Goal: Complete application form

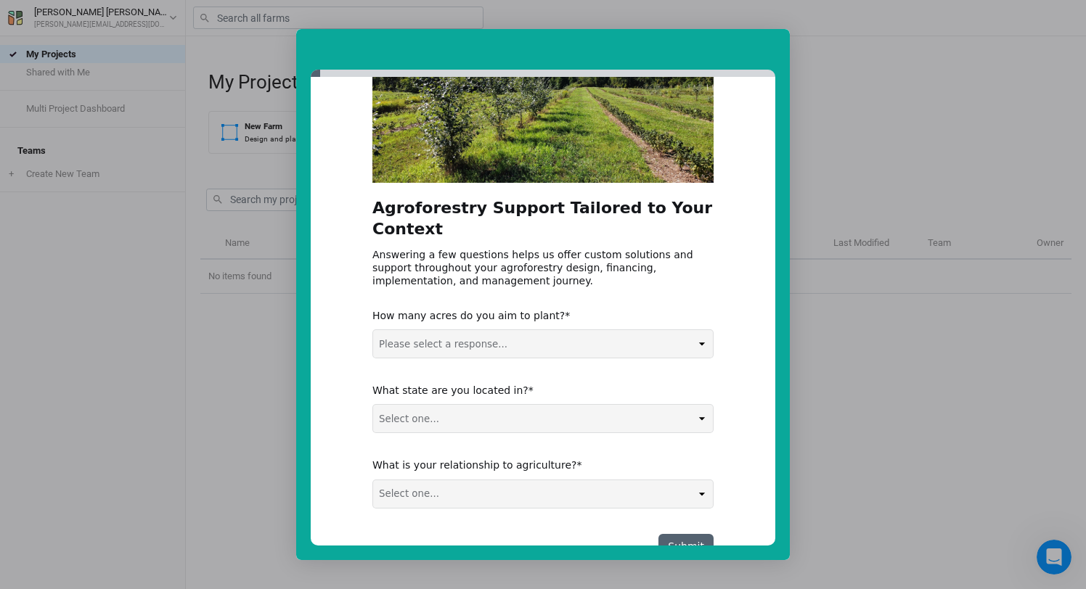
scroll to position [147, 0]
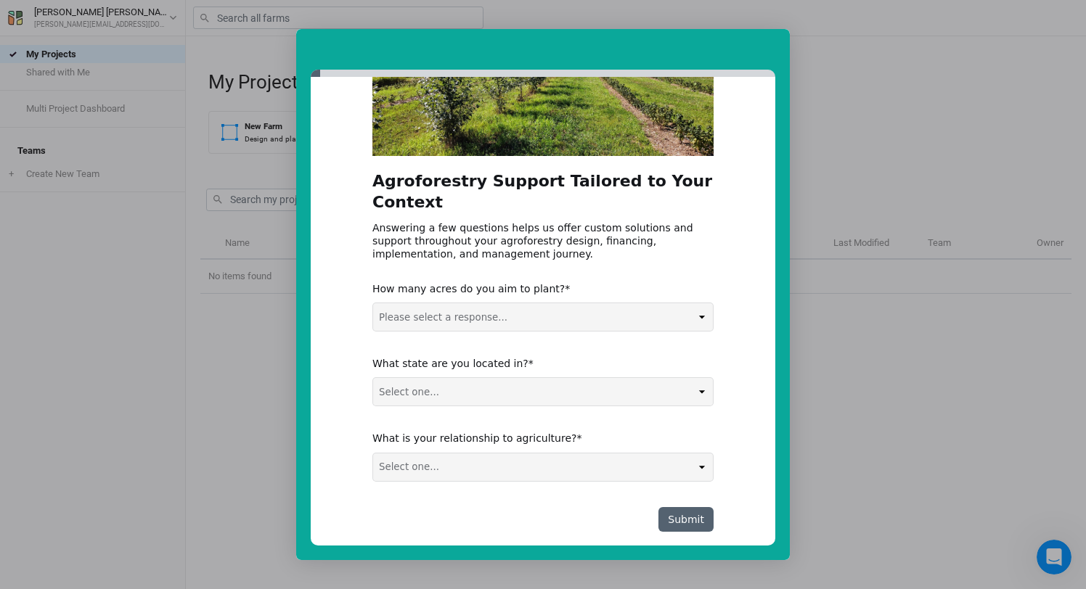
click at [694, 303] on select "Please select a response... 0-5 acres 5-50 acres 50-100 acres 100+ acres" at bounding box center [543, 317] width 340 height 28
select select "5-50 acres"
click at [373, 303] on select "Please select a response... 0-5 acres 5-50 acres 50-100 acres 100+ acres" at bounding box center [543, 317] width 340 height 28
click at [703, 378] on select "Select one... Non-US AL AK AZ AR CA CO CT DE FL [GEOGRAPHIC_DATA] HI ID IL IN I…" at bounding box center [543, 392] width 340 height 28
select select "NC"
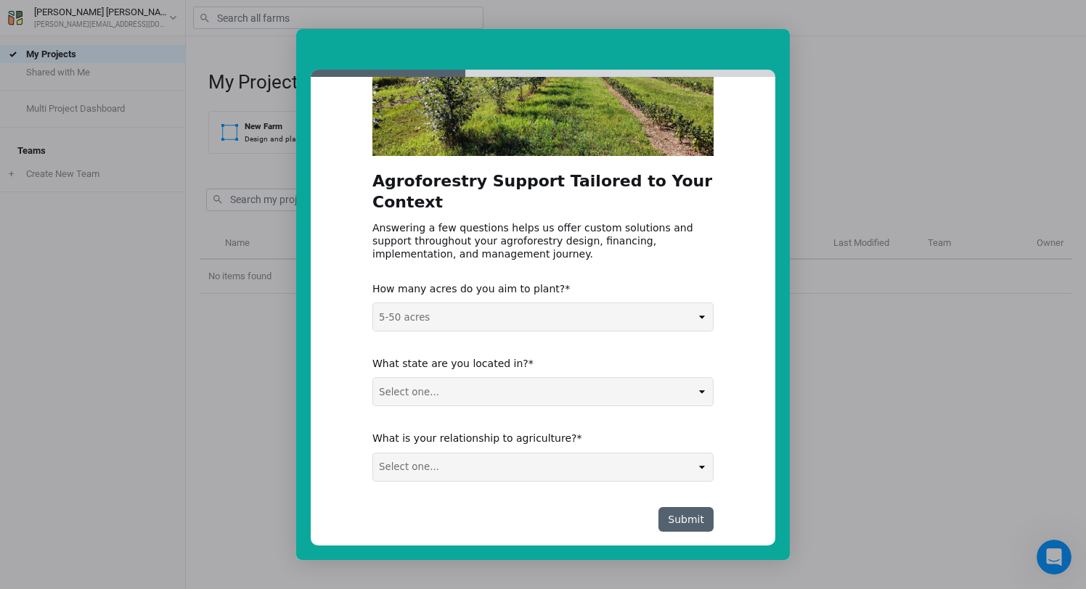
click at [373, 378] on select "Select one... Non-US AL AK AZ AR CA CO CT DE FL [GEOGRAPHIC_DATA] HI ID IL IN I…" at bounding box center [543, 392] width 340 height 28
click at [697, 454] on select "Select one... Agribusiness / Co-op Farmer / Landowner Agri-Food Supply Chain Fo…" at bounding box center [543, 468] width 340 height 28
select select "Farmer / Landowner"
click at [373, 454] on select "Select one... Agribusiness / Co-op Farmer / Landowner Agri-Food Supply Chain Fo…" at bounding box center [543, 468] width 340 height 28
click at [687, 507] on button "Submit" at bounding box center [685, 519] width 55 height 25
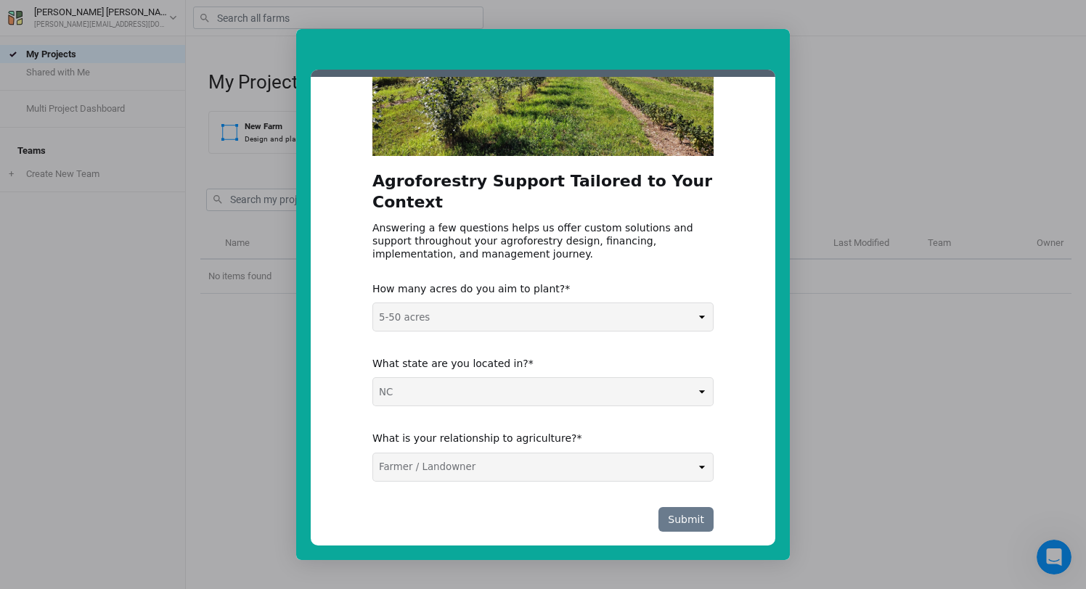
scroll to position [0, 0]
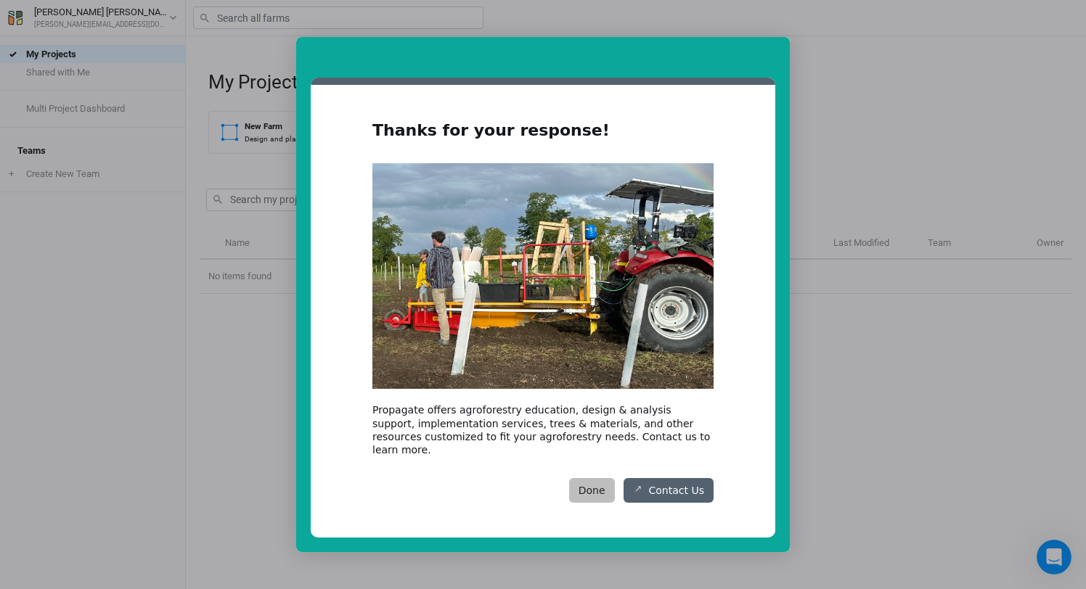
click at [598, 482] on button "Done" at bounding box center [592, 490] width 46 height 25
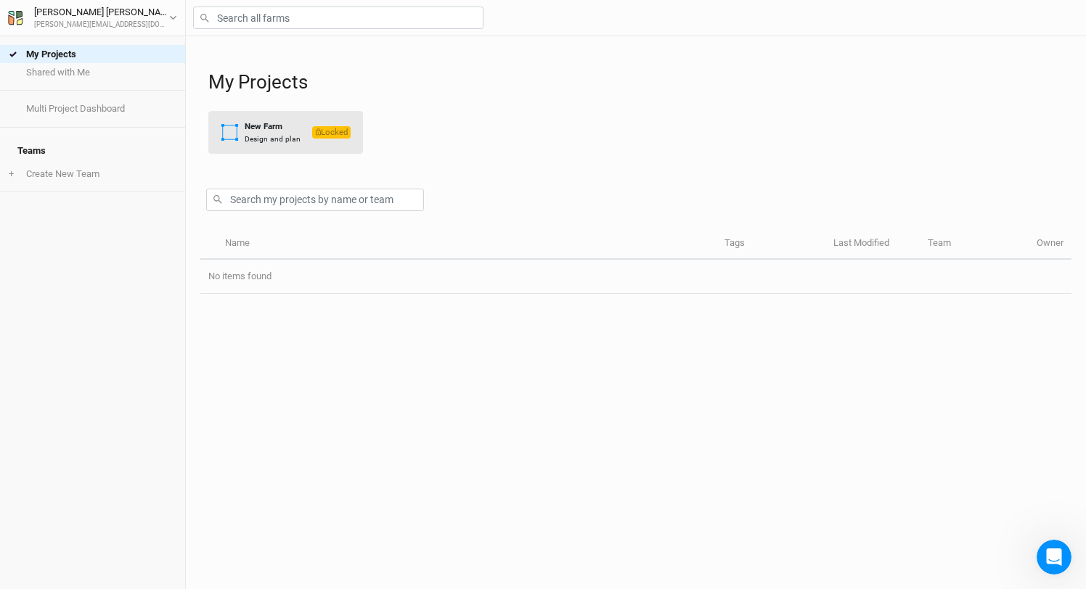
click at [258, 138] on div "Design and plan" at bounding box center [273, 139] width 56 height 11
